Goal: Information Seeking & Learning: Check status

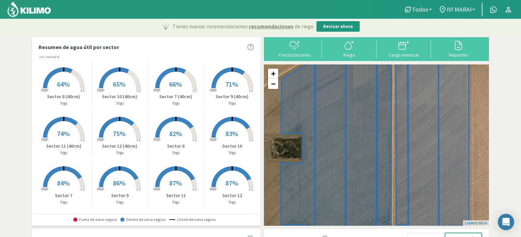
scroll to position [6, 0]
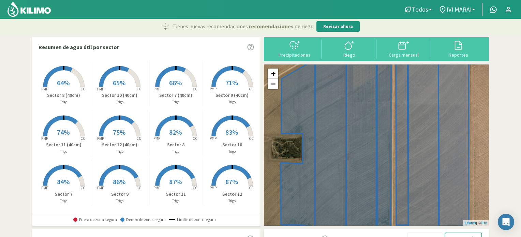
click at [60, 182] on span "84%" at bounding box center [63, 181] width 13 height 9
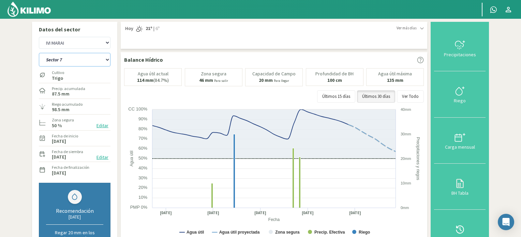
click at [106, 61] on select "Sector 10 Sector 10 (40cm) Sector 11 Sector 11 (40cm) Sector 12 Sector 12 (40cm…" at bounding box center [75, 60] width 72 height 14
select select "0: Object"
click at [39, 53] on select "Sector 10 Sector 10 (40cm) Sector 11 Sector 11 (40cm) Sector 12 Sector 12 (40cm…" at bounding box center [75, 60] width 72 height 14
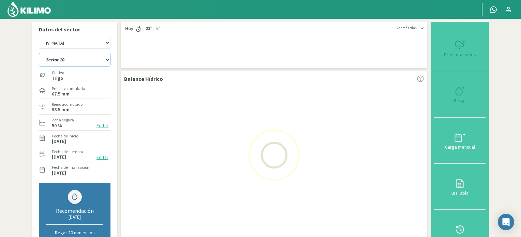
select select "2: Object"
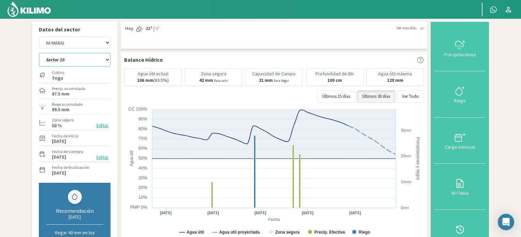
click at [107, 60] on select "Sector 10 Sector 10 (40cm) Sector 11 Sector 11 (40cm) Sector 12 Sector 12 (40cm…" at bounding box center [75, 60] width 72 height 14
click at [39, 53] on select "Sector 10 Sector 10 (40cm) Sector 11 Sector 11 (40cm) Sector 12 Sector 12 (40cm…" at bounding box center [75, 60] width 72 height 14
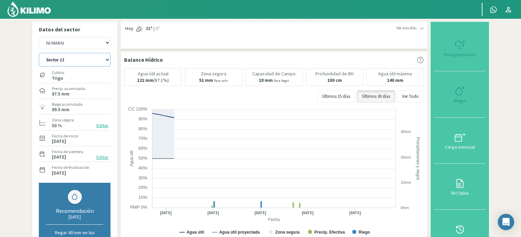
select select "12: Object"
select select "4: Object"
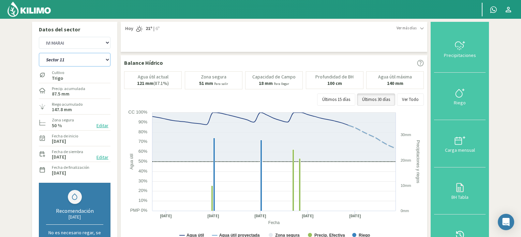
click at [107, 59] on select "Sector 10 Sector 10 (40cm) Sector 11 Sector 11 (40cm) Sector 12 Sector 12 (40cm…" at bounding box center [75, 60] width 72 height 14
select select "28: Object"
click at [39, 53] on select "Sector 10 Sector 10 (40cm) Sector 11 Sector 11 (40cm) Sector 12 Sector 12 (40cm…" at bounding box center [75, 60] width 72 height 14
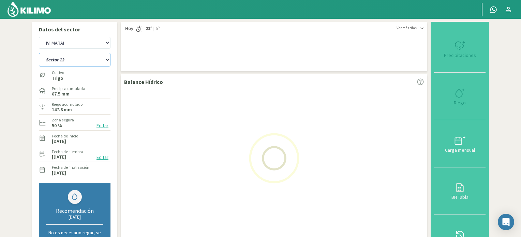
select select "6: Object"
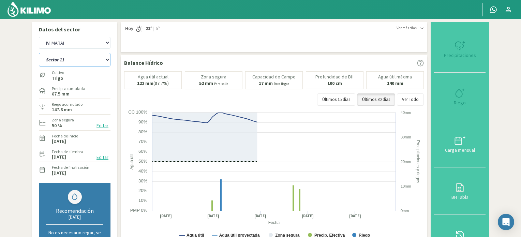
select select "40: Object"
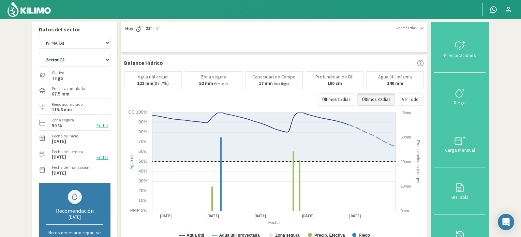
click at [30, 9] on img at bounding box center [29, 9] width 45 height 16
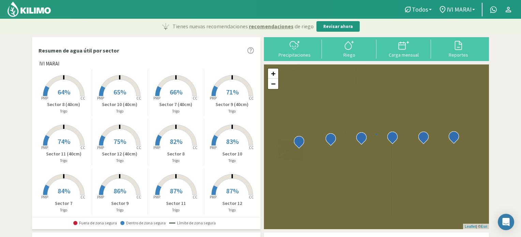
click at [473, 10] on b at bounding box center [473, 9] width 3 height 1
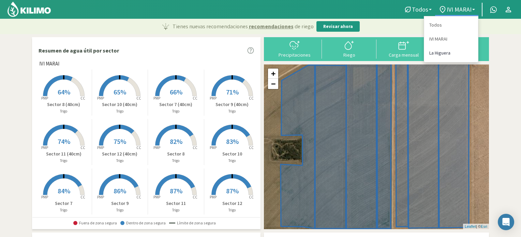
click at [439, 51] on link "La Higuera" at bounding box center [451, 53] width 54 height 14
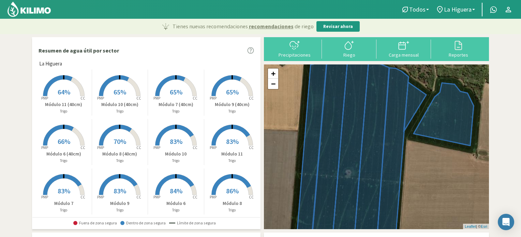
click at [176, 142] on span "83%" at bounding box center [176, 141] width 13 height 9
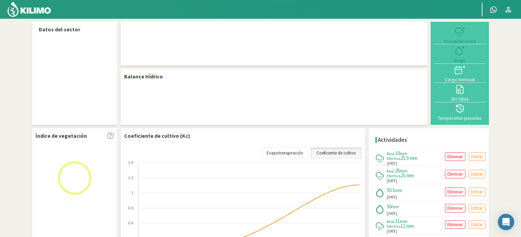
select select "1: Object"
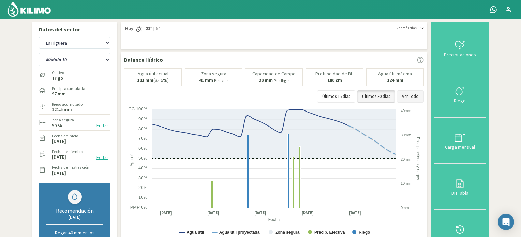
click at [414, 99] on button "Ver Todo" at bounding box center [410, 96] width 27 height 12
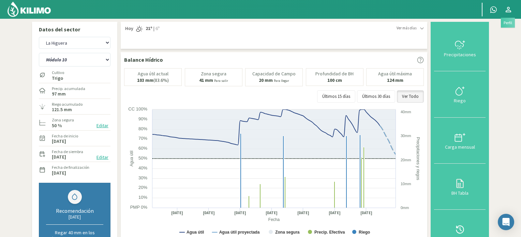
click at [507, 10] on icon at bounding box center [507, 9] width 5 height 5
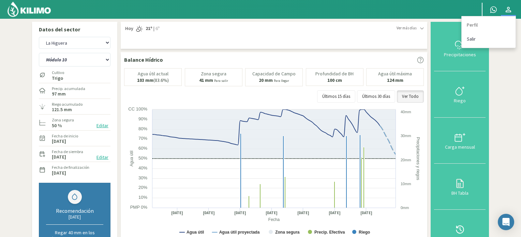
click at [473, 40] on link "Salir" at bounding box center [488, 39] width 54 height 14
